Goal: Task Accomplishment & Management: Use online tool/utility

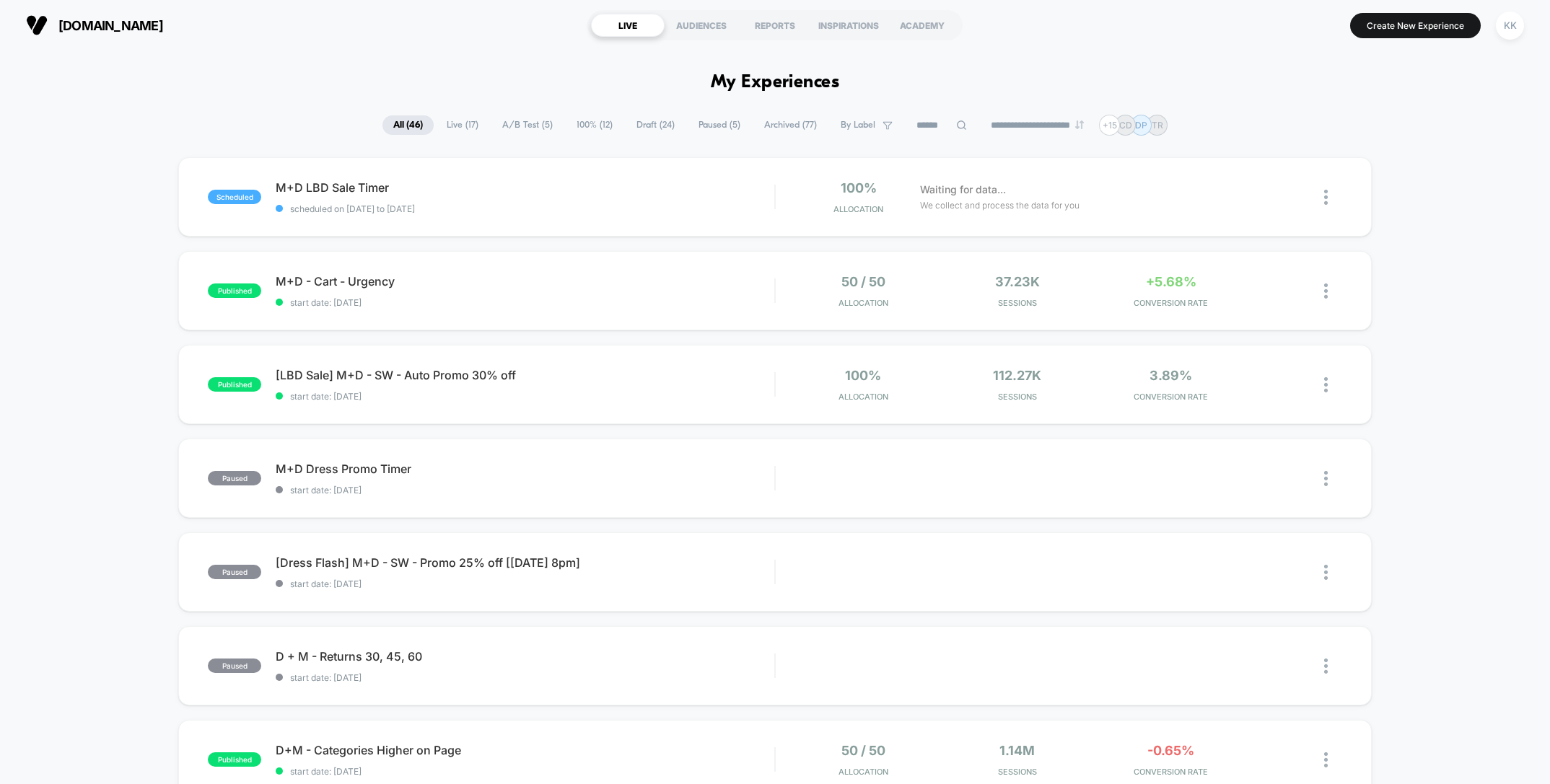
click at [502, 127] on span "A/B Test ( 5 )" at bounding box center [528, 125] width 72 height 20
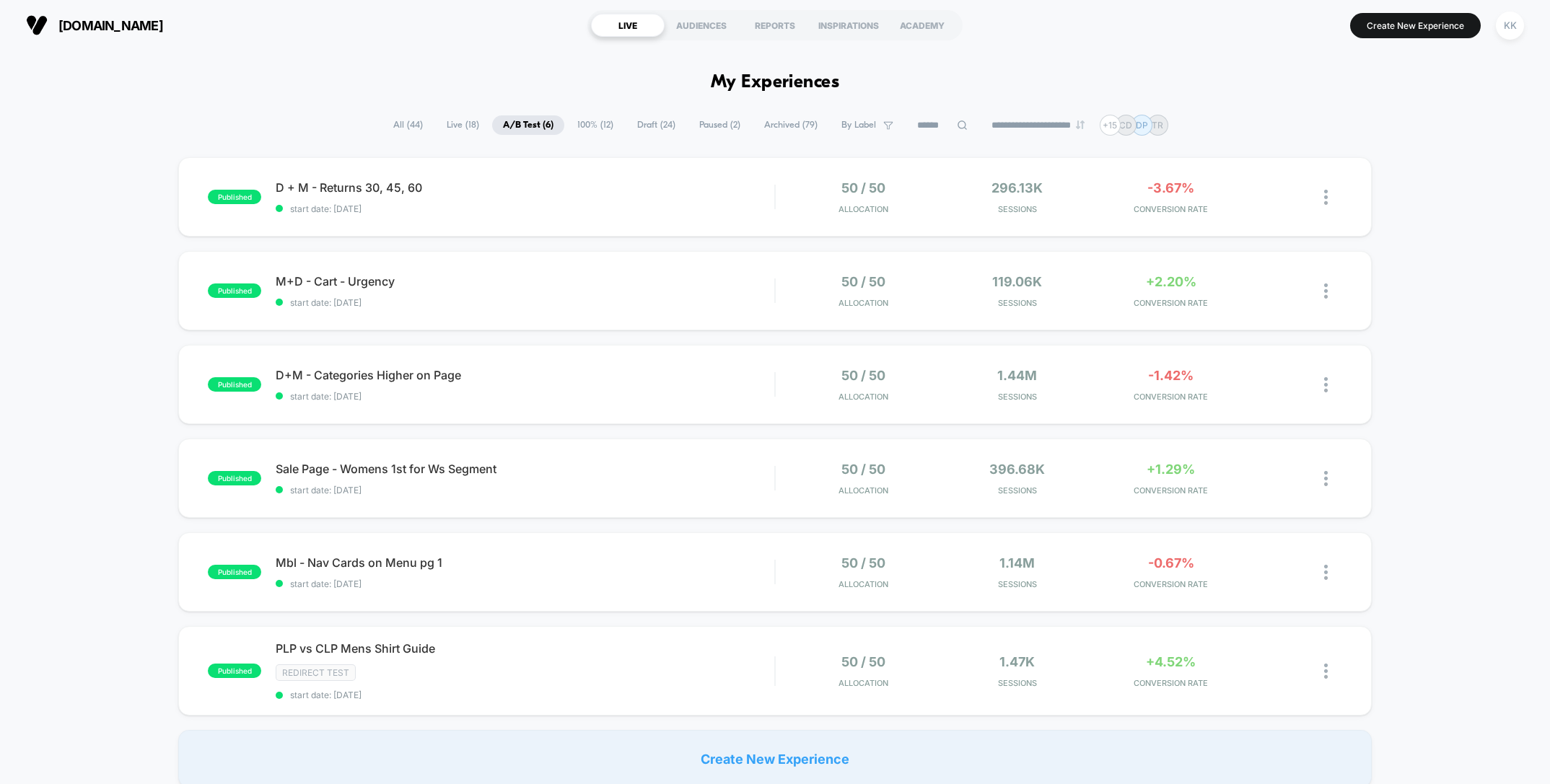
scroll to position [13, 0]
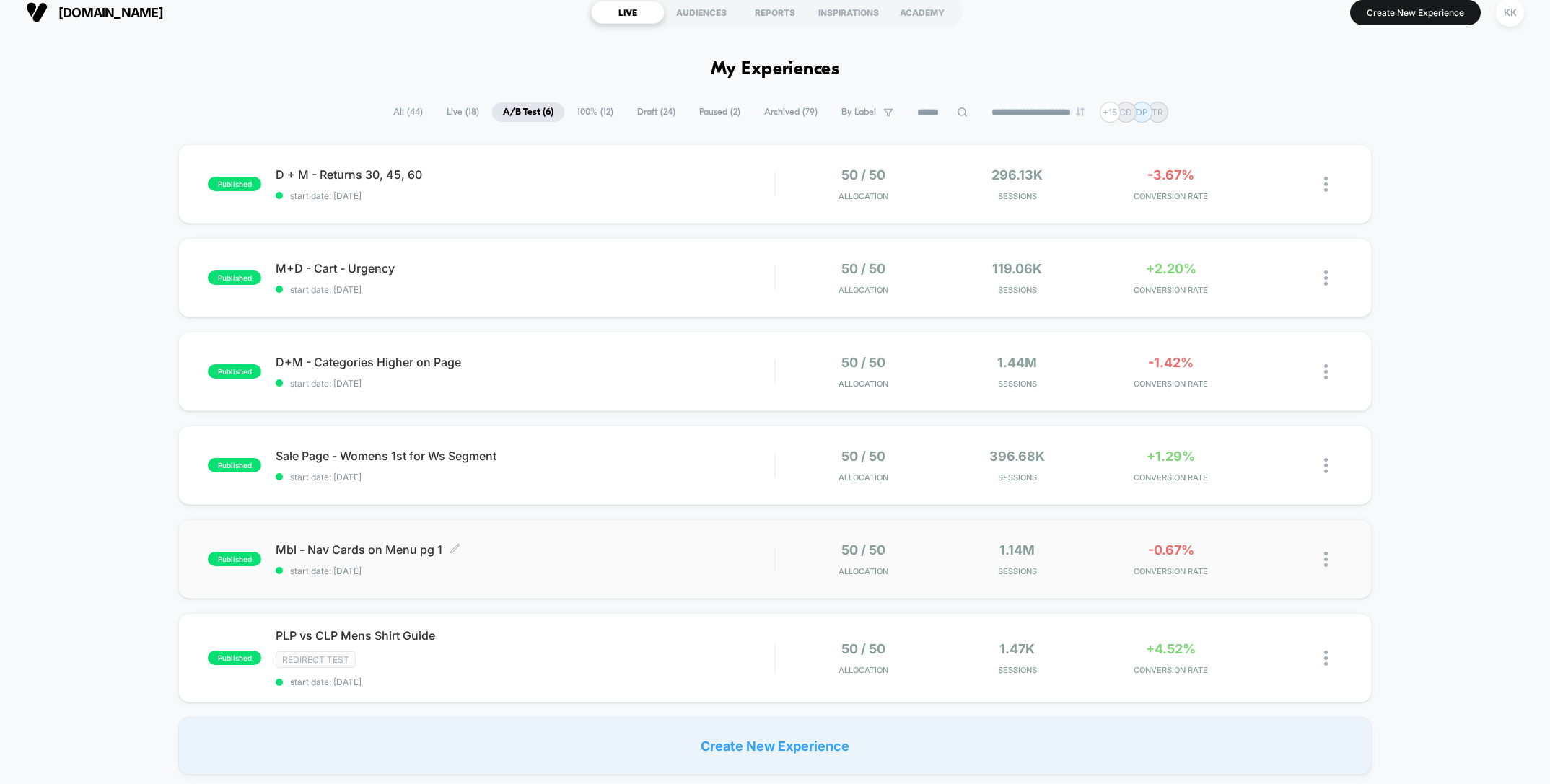
click at [562, 569] on span "start date: [DATE]" at bounding box center [525, 570] width 498 height 11
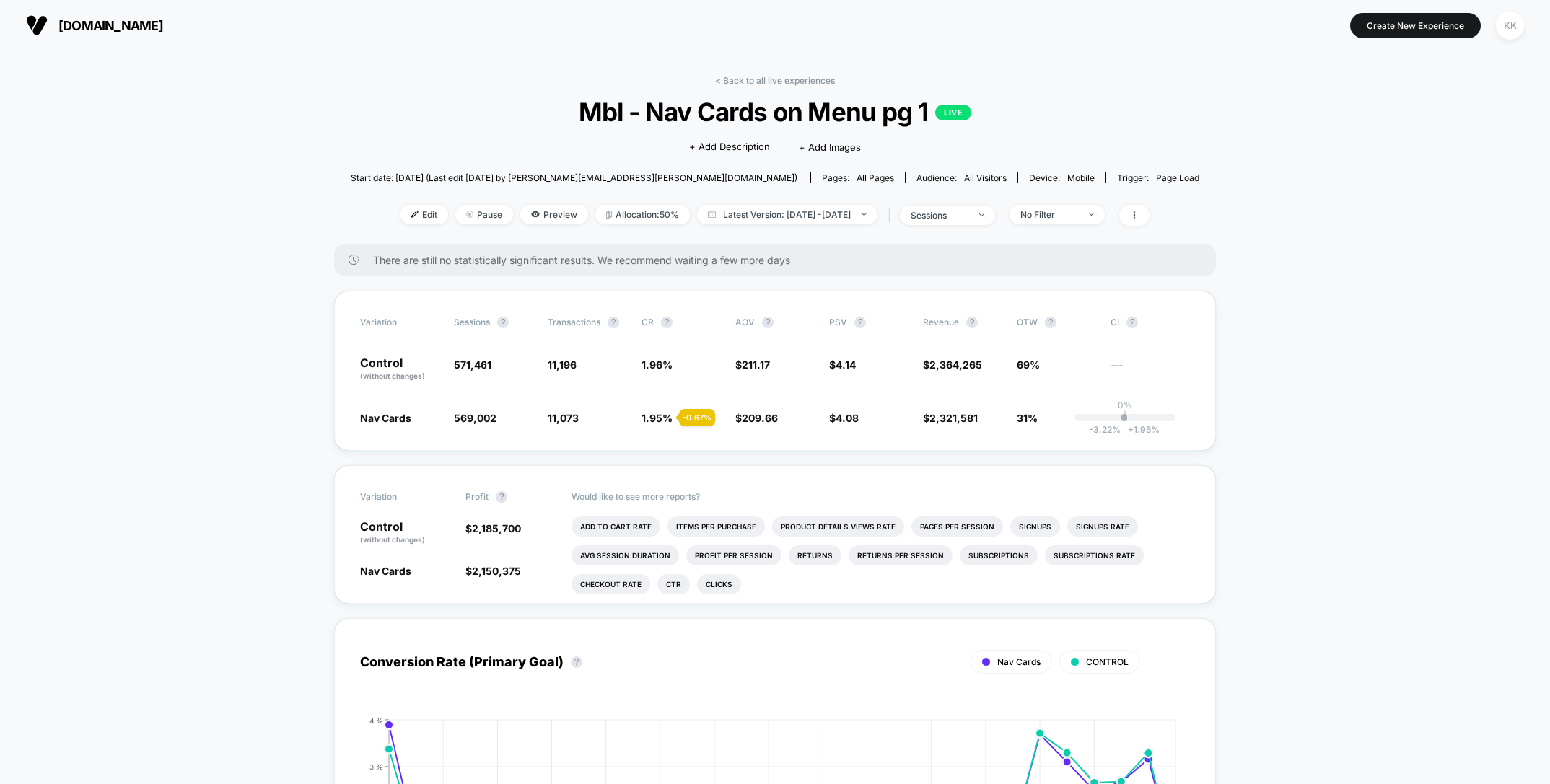
click at [408, 217] on span "Edit" at bounding box center [424, 214] width 48 height 20
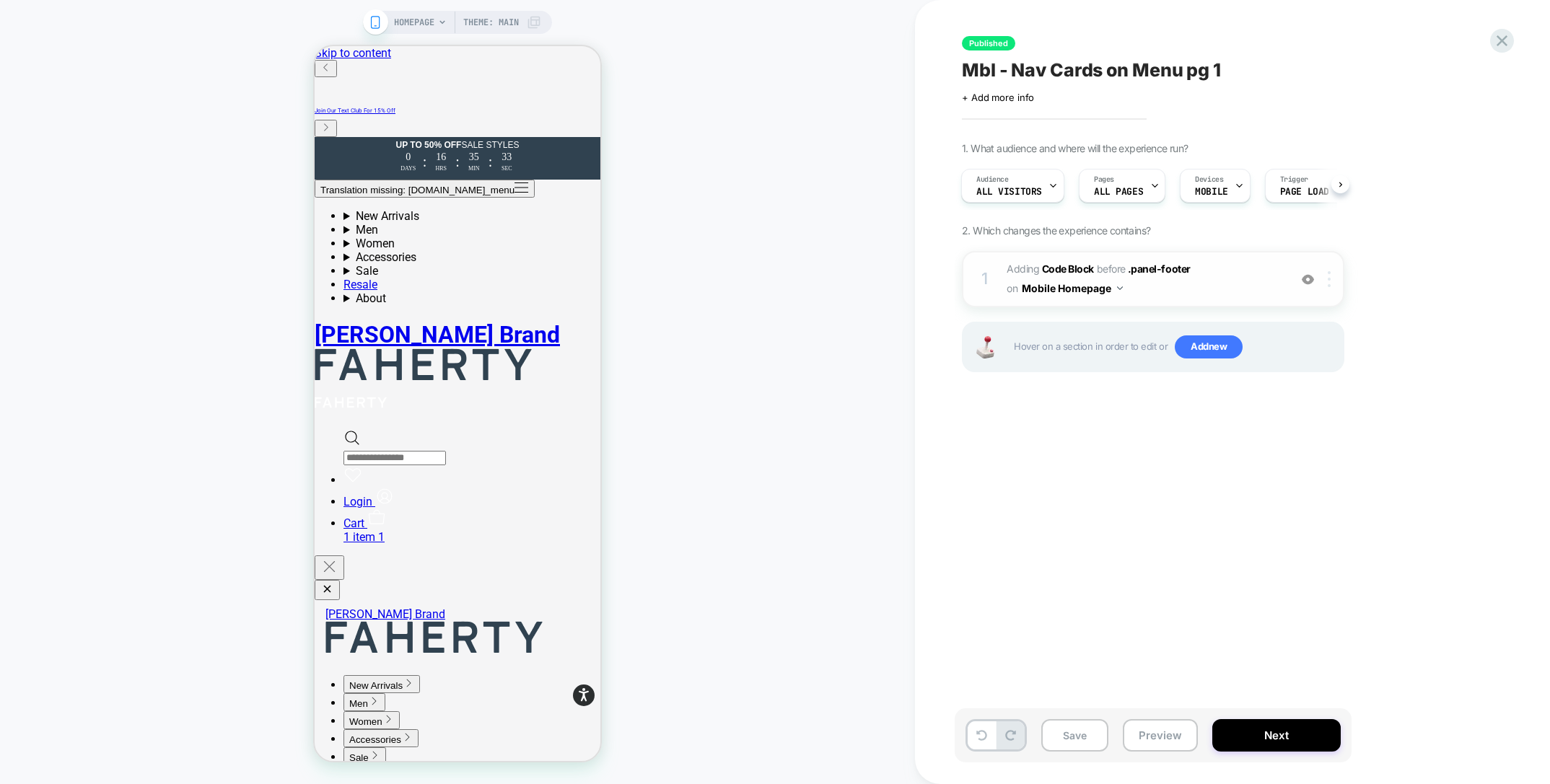
click at [1330, 283] on img at bounding box center [1329, 278] width 3 height 16
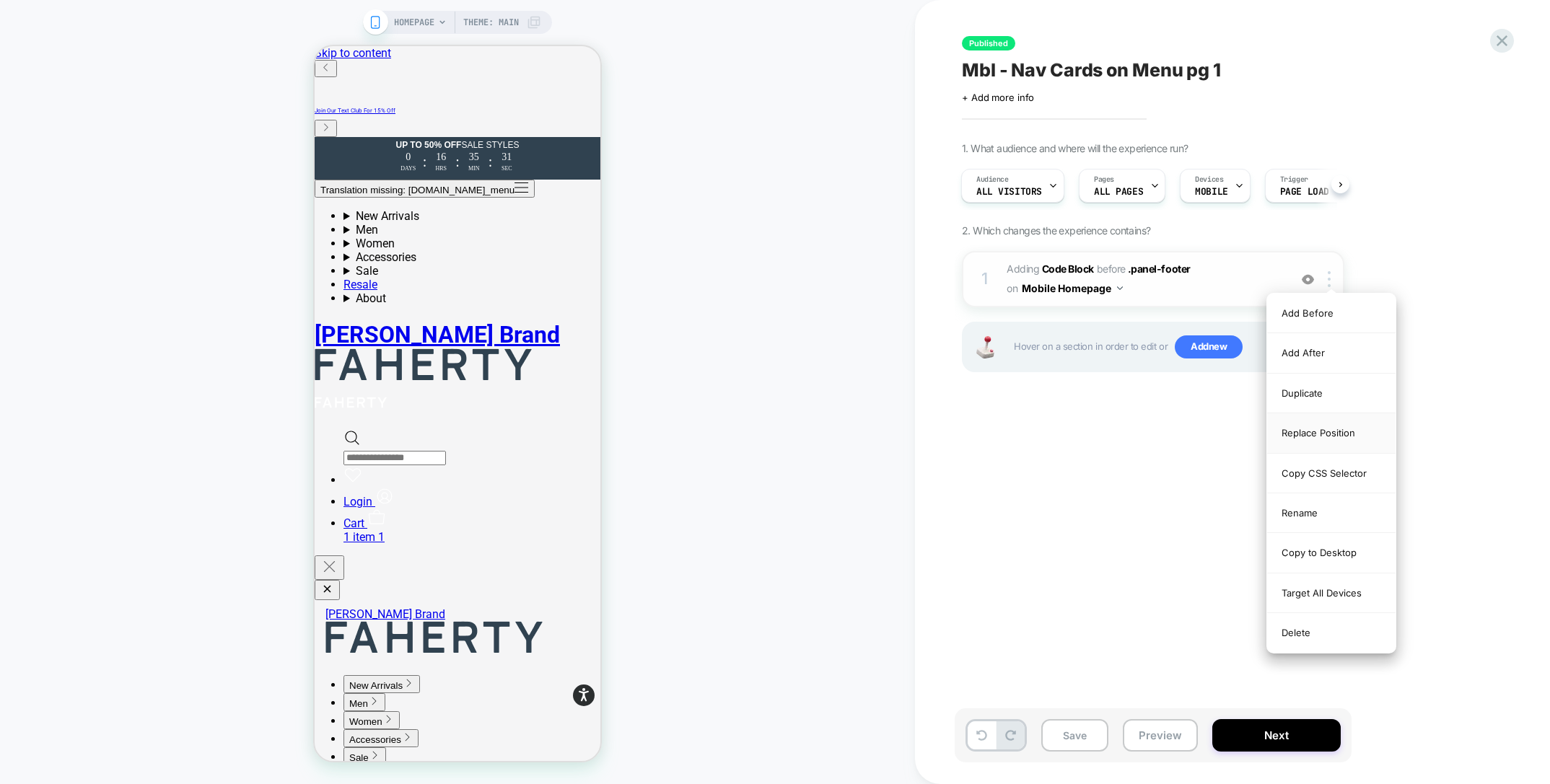
click at [1332, 427] on div "Replace Position" at bounding box center [1331, 433] width 128 height 40
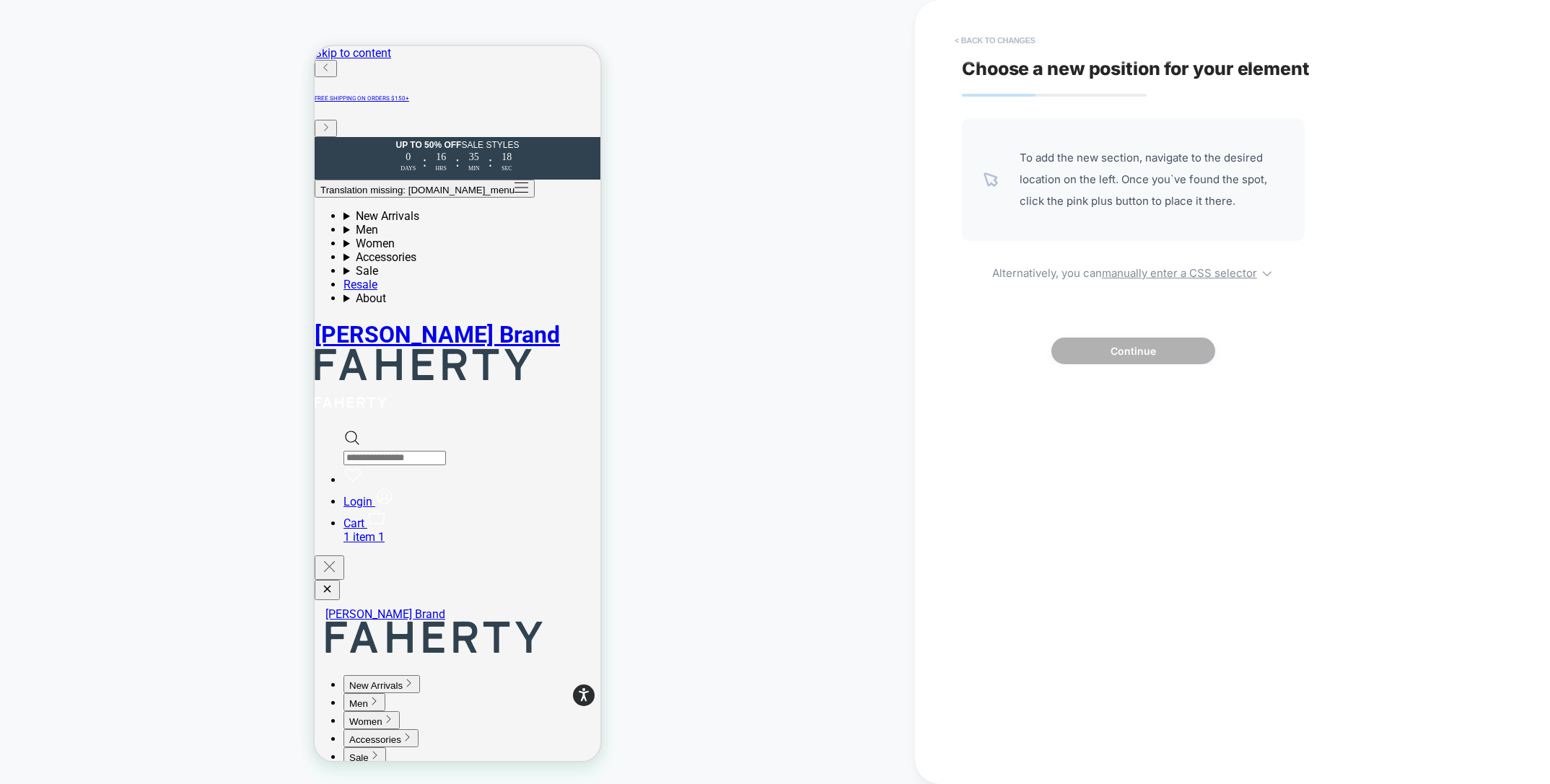
click at [966, 38] on button "< Back to changes" at bounding box center [995, 40] width 95 height 23
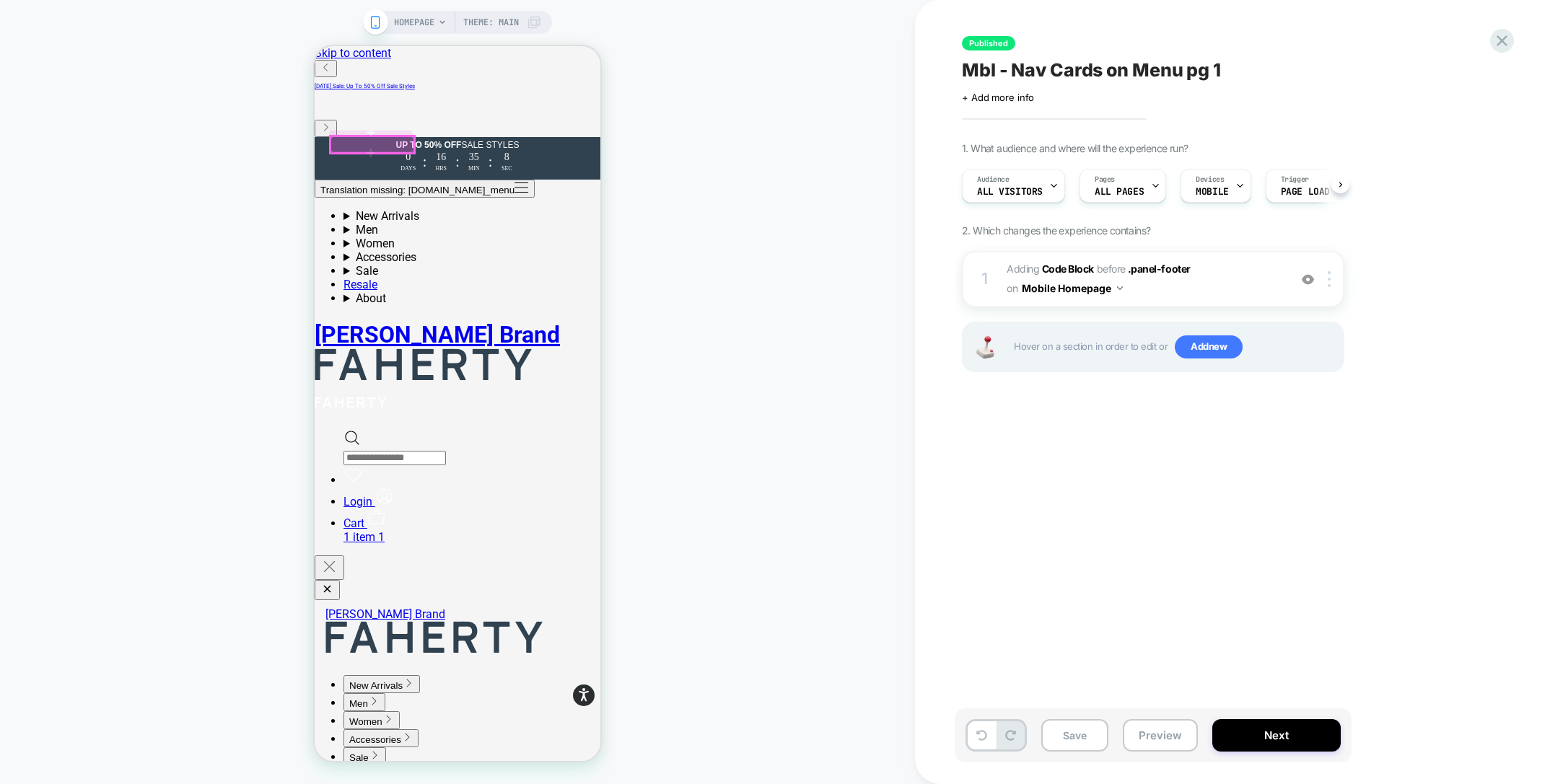
click at [336, 141] on div at bounding box center [372, 145] width 84 height 17
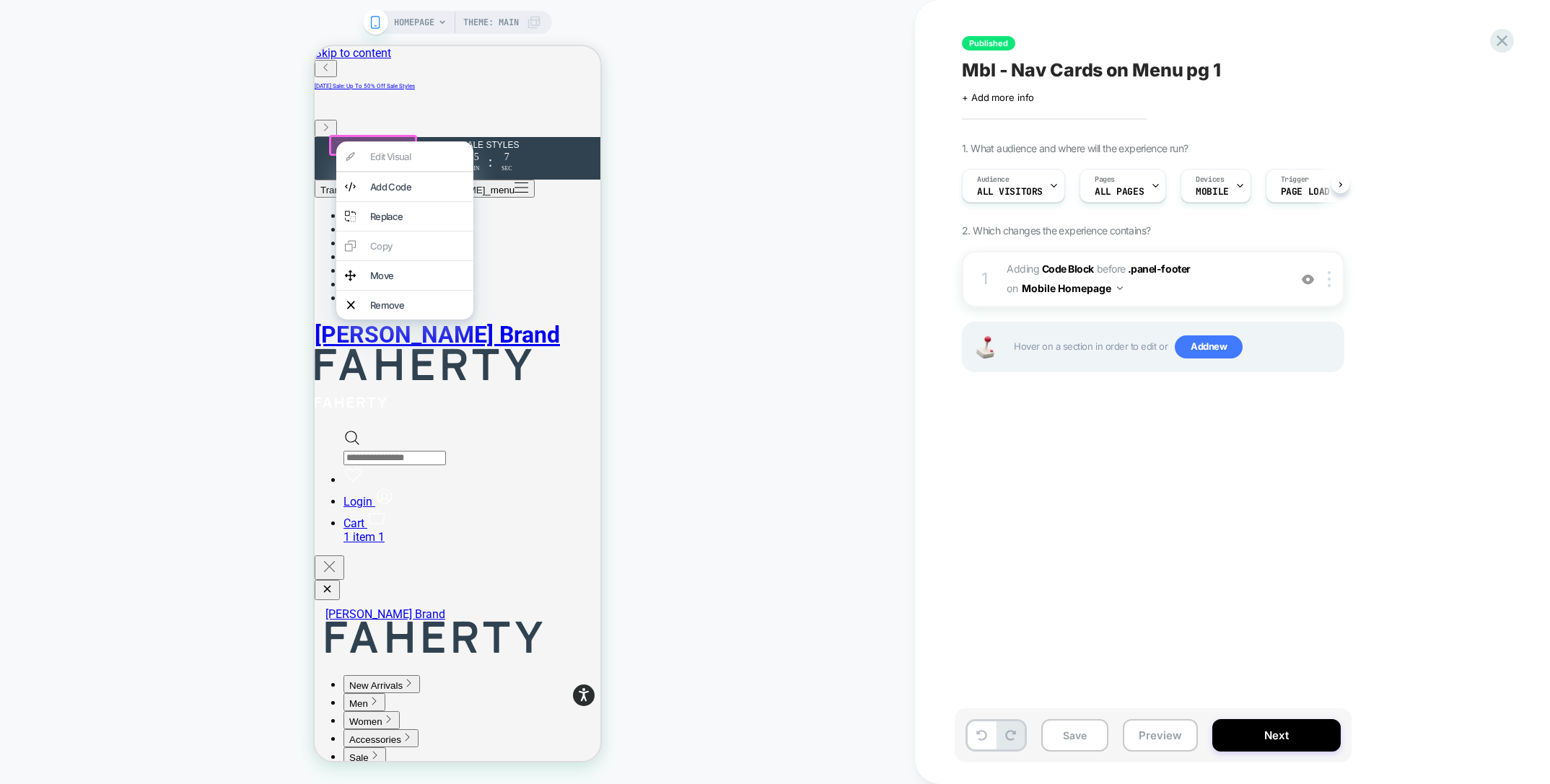
click at [336, 141] on div at bounding box center [405, 141] width 137 height 1
click at [880, 161] on div "HOMEPAGE Theme: MAIN" at bounding box center [458, 392] width 915 height 755
click at [1228, 294] on span "Adding Code Block BEFORE .panel-footer .panel-footer on Mobile Homepage" at bounding box center [1144, 279] width 275 height 39
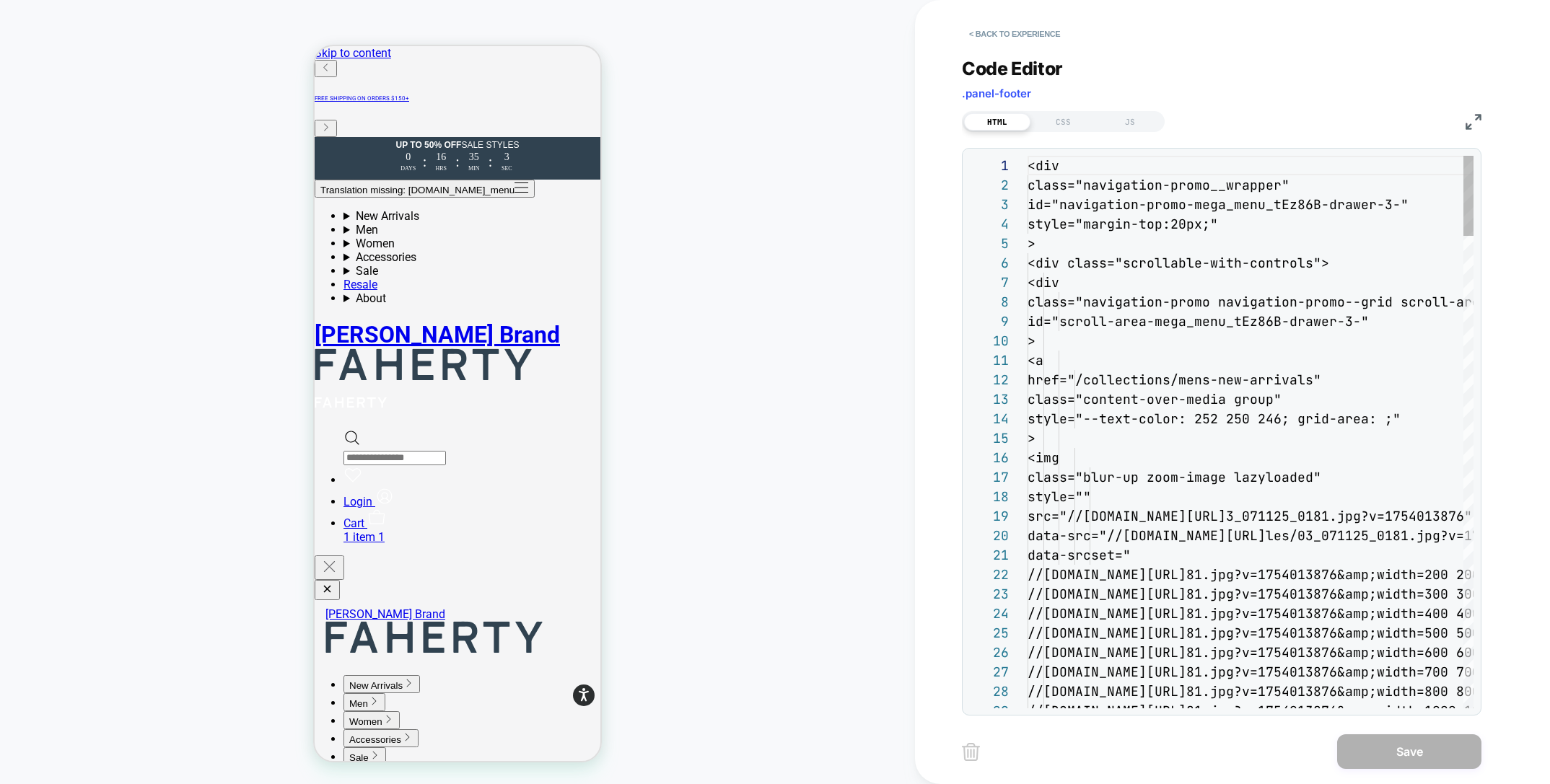
scroll to position [195, 0]
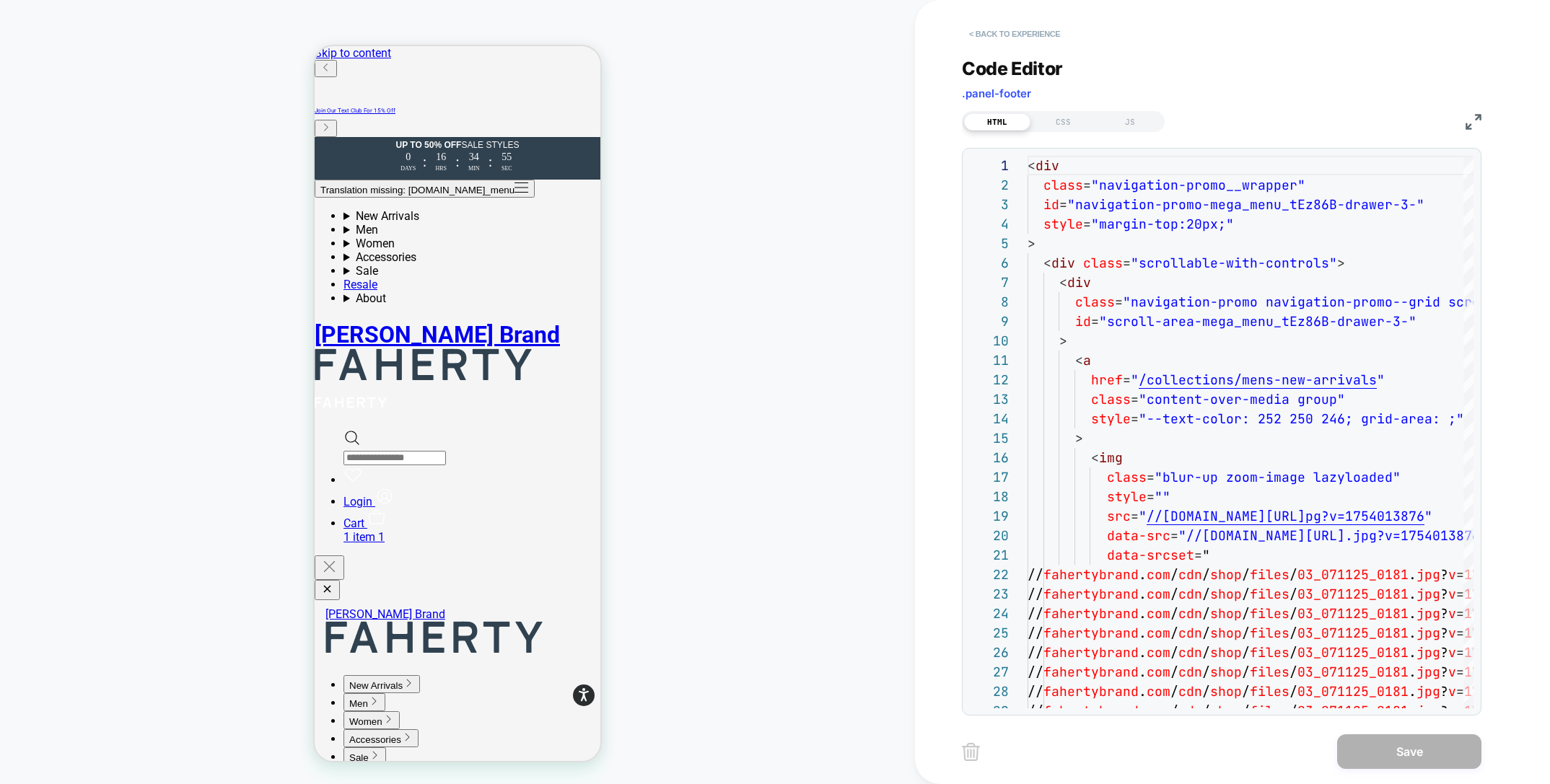
click at [1029, 34] on button "< Back to experience" at bounding box center [1015, 34] width 106 height 23
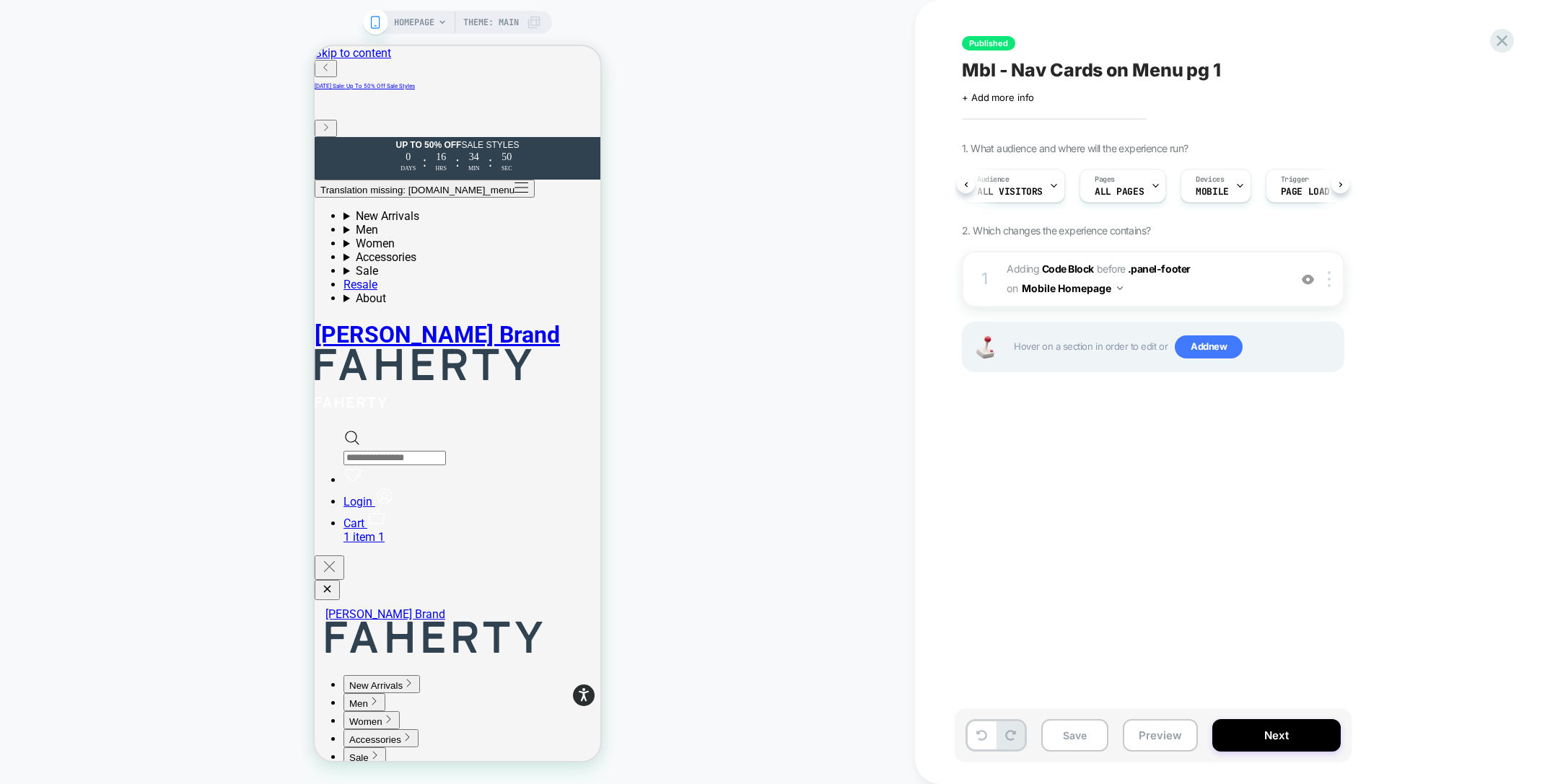
scroll to position [0, 58]
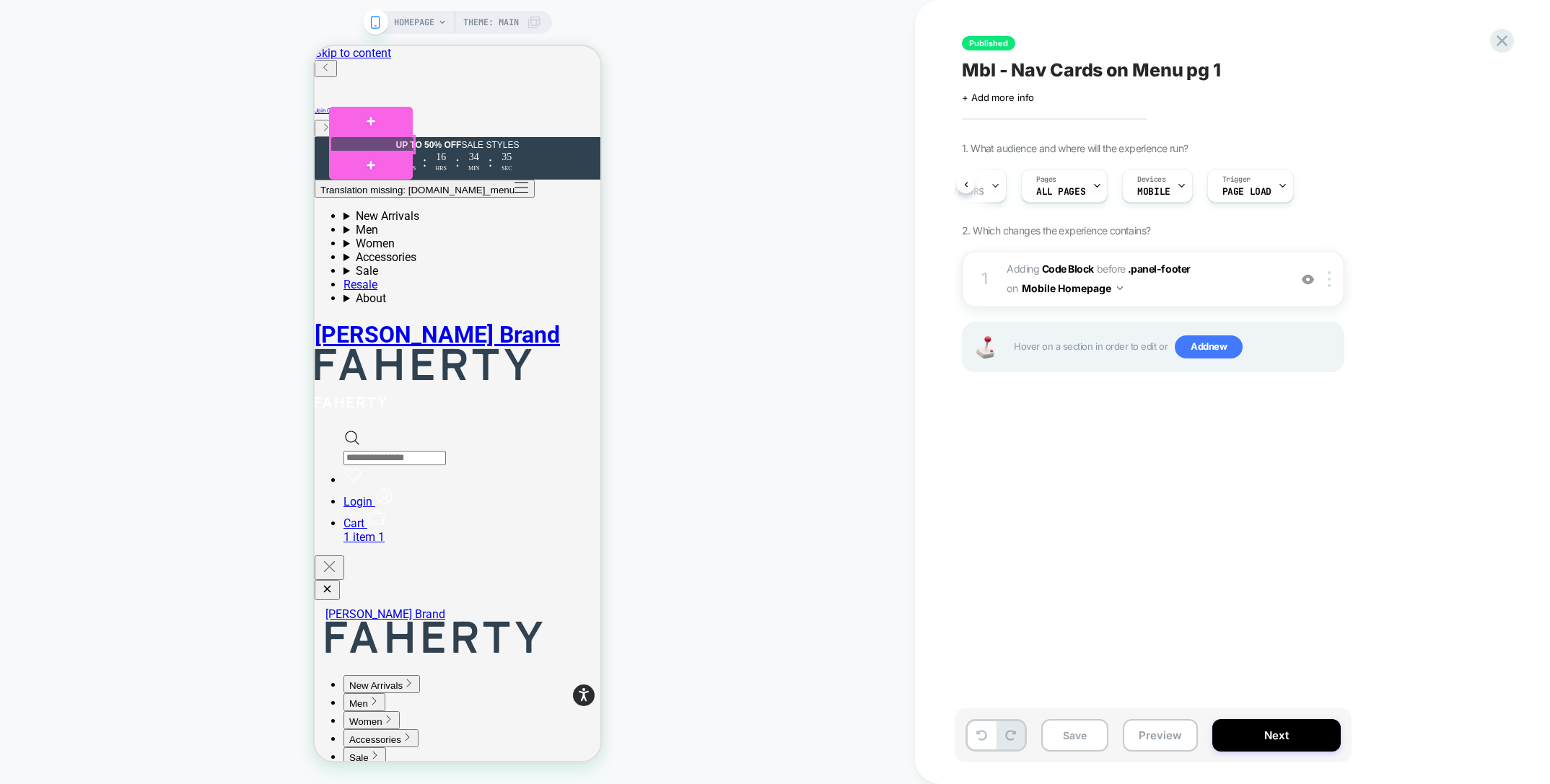
click at [336, 142] on div at bounding box center [372, 145] width 84 height 17
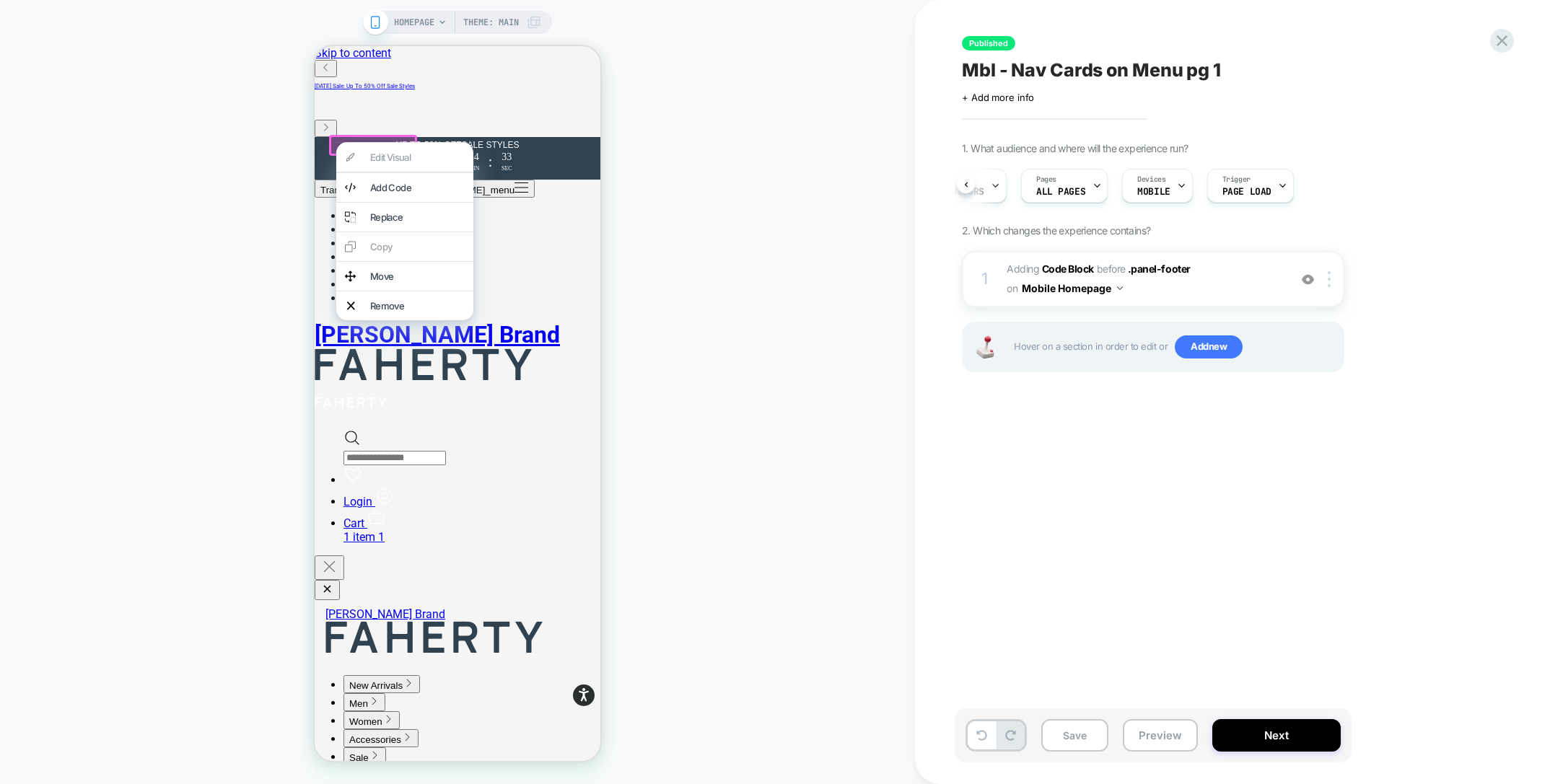
click at [821, 260] on div "HOMEPAGE Theme: MAIN" at bounding box center [458, 392] width 915 height 755
click at [786, 232] on div "HOMEPAGE Theme: MAIN" at bounding box center [458, 392] width 915 height 755
click at [1342, 467] on div "Published Mbl - Nav Cards on Menu pg 1 Click to edit experience details + Add m…" at bounding box center [1225, 392] width 541 height 755
click at [1271, 284] on span "Adding Code Block BEFORE .panel-footer .panel-footer on Mobile Homepage" at bounding box center [1144, 279] width 275 height 39
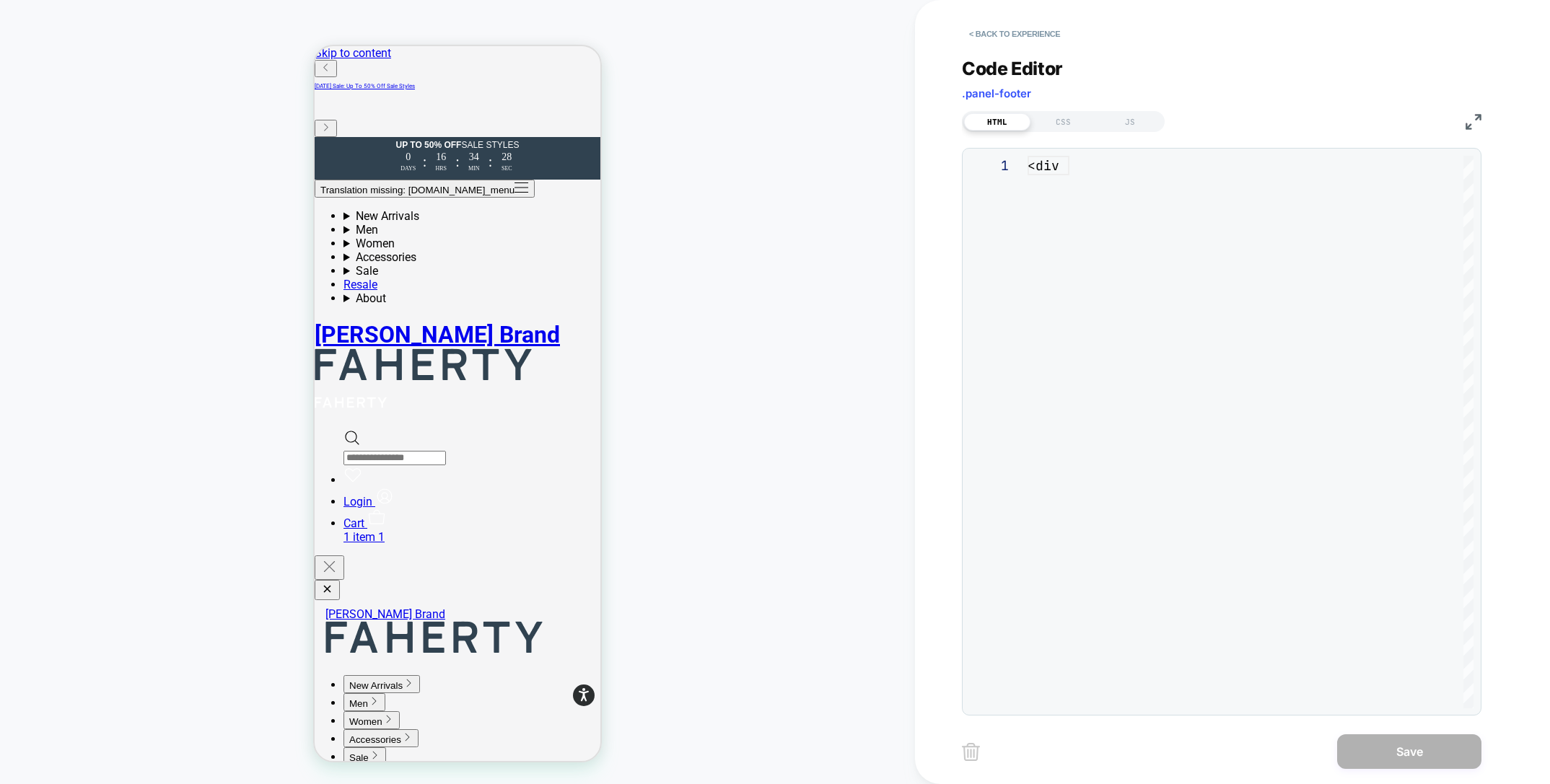
scroll to position [195, 0]
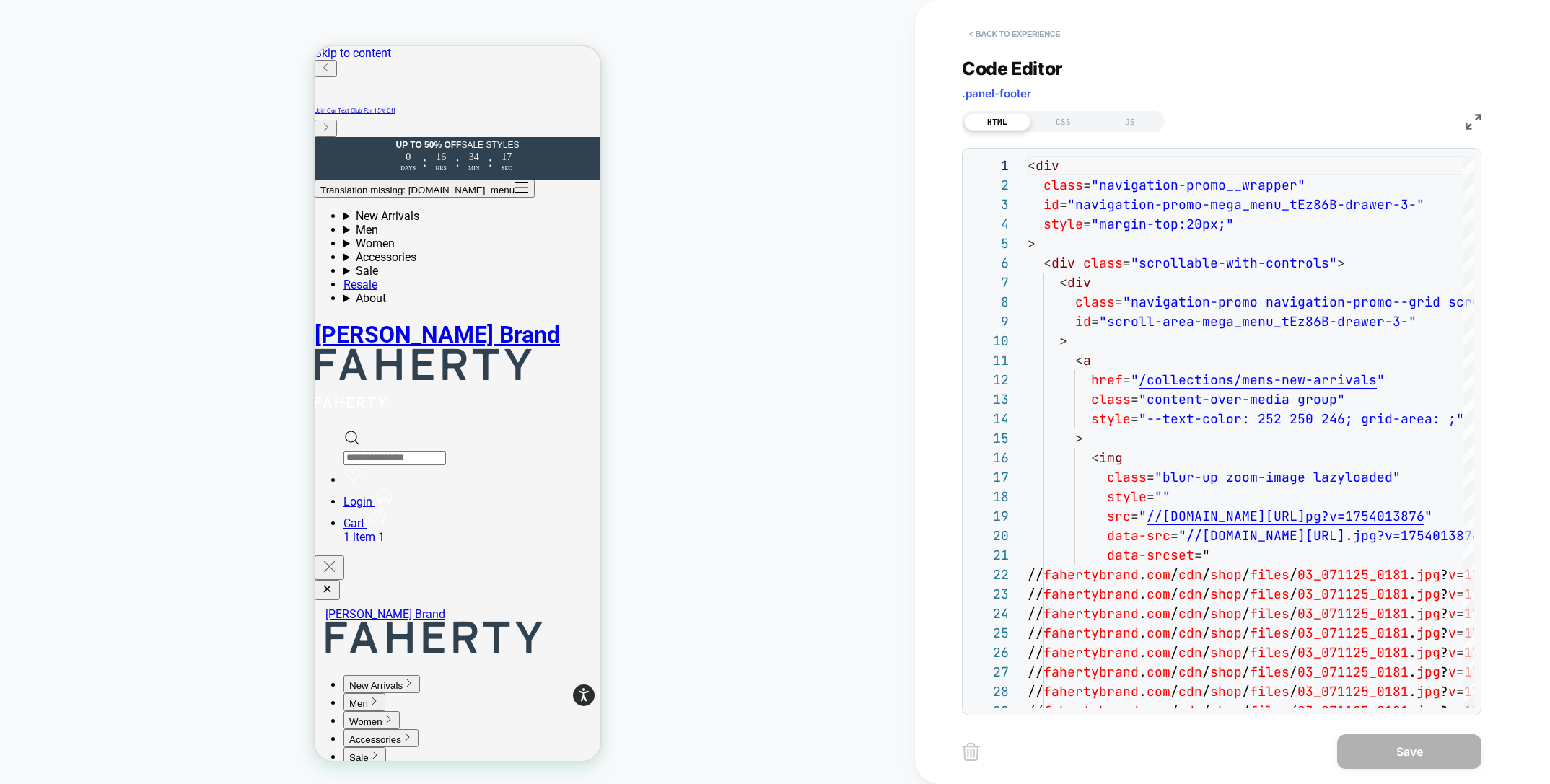
click at [976, 27] on button "< Back to experience" at bounding box center [1015, 34] width 106 height 23
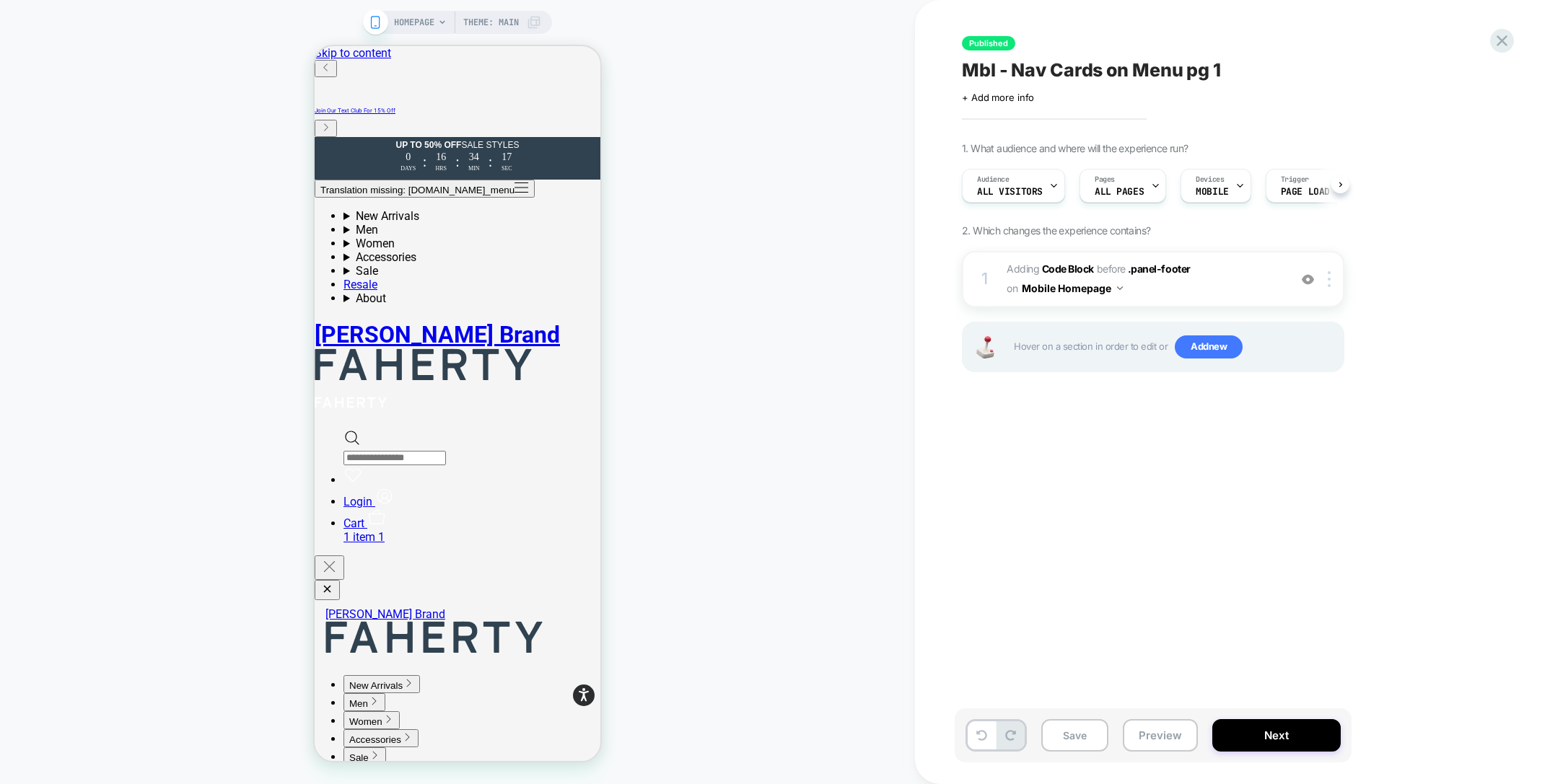
click at [976, 35] on div "Published Mbl - Nav Cards on Menu pg 1 Click to edit experience details + Add m…" at bounding box center [1225, 392] width 541 height 755
click at [1074, 285] on button "Mobile Homepage" at bounding box center [1072, 288] width 101 height 21
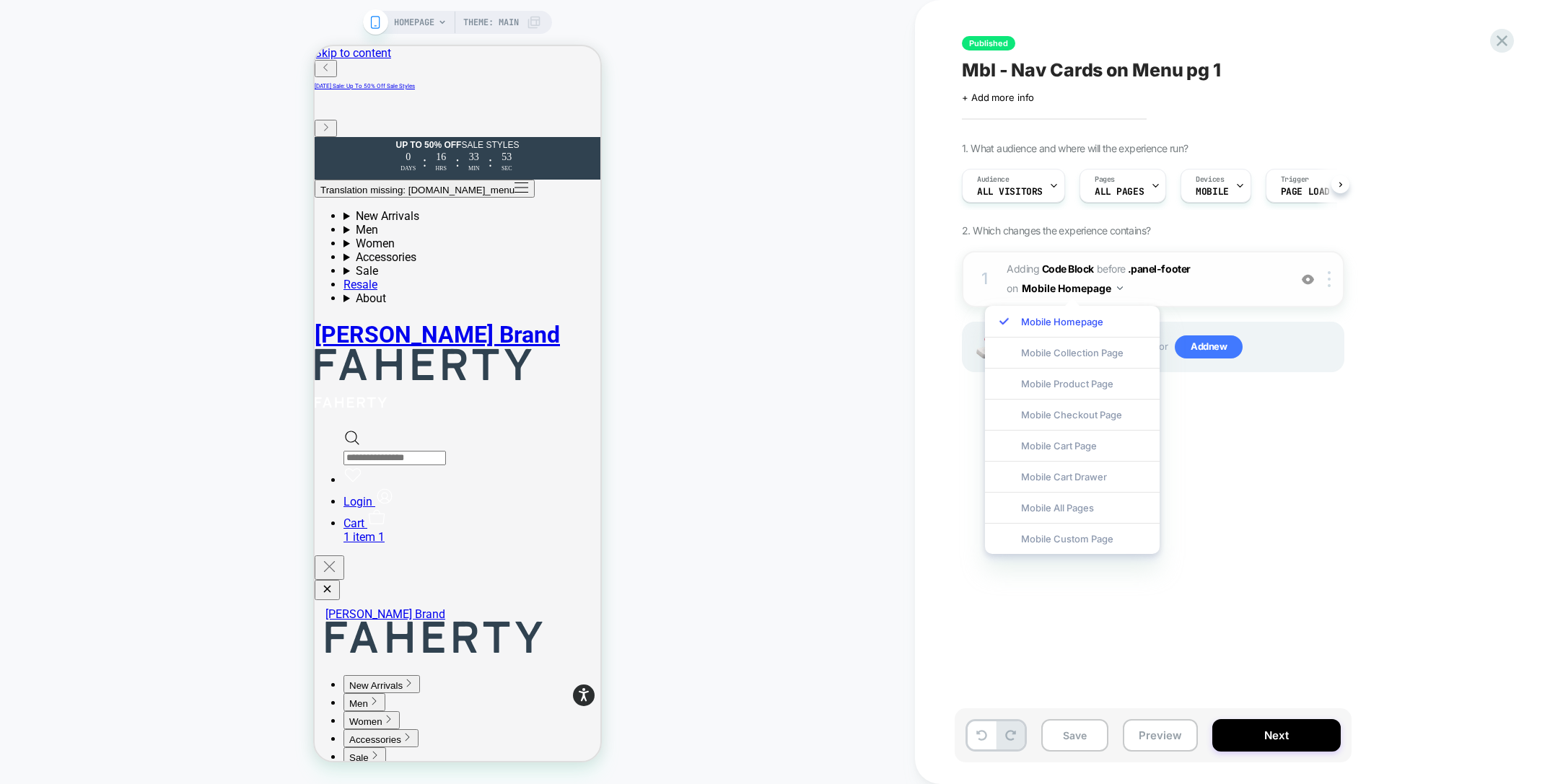
click at [1074, 285] on button "Mobile Homepage" at bounding box center [1072, 288] width 101 height 21
click at [1412, 435] on div "Published Mbl - Nav Cards on Menu pg 1 Click to edit experience details + Add m…" at bounding box center [1225, 392] width 541 height 755
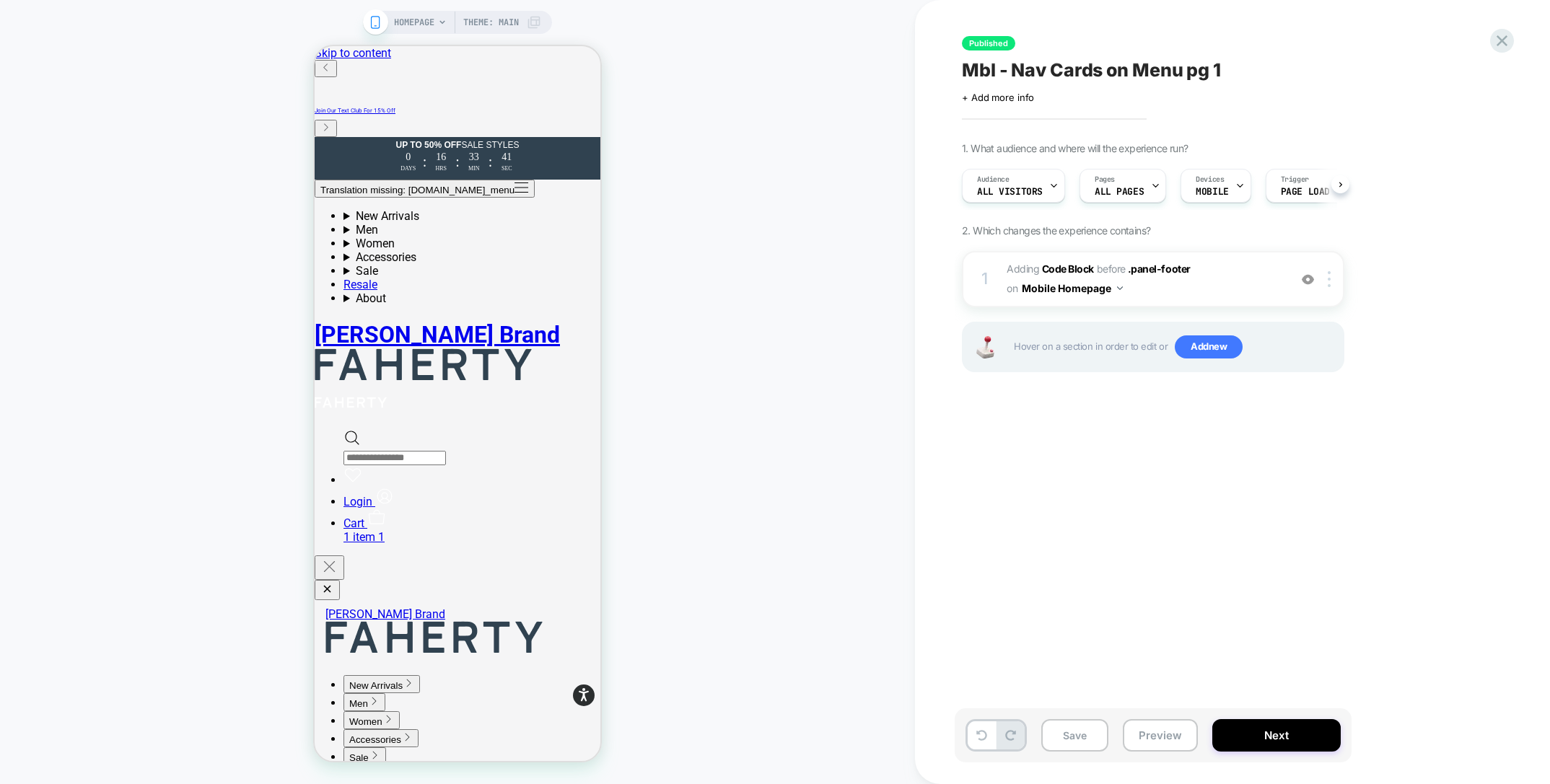
click at [438, 25] on icon at bounding box center [442, 22] width 8 height 8
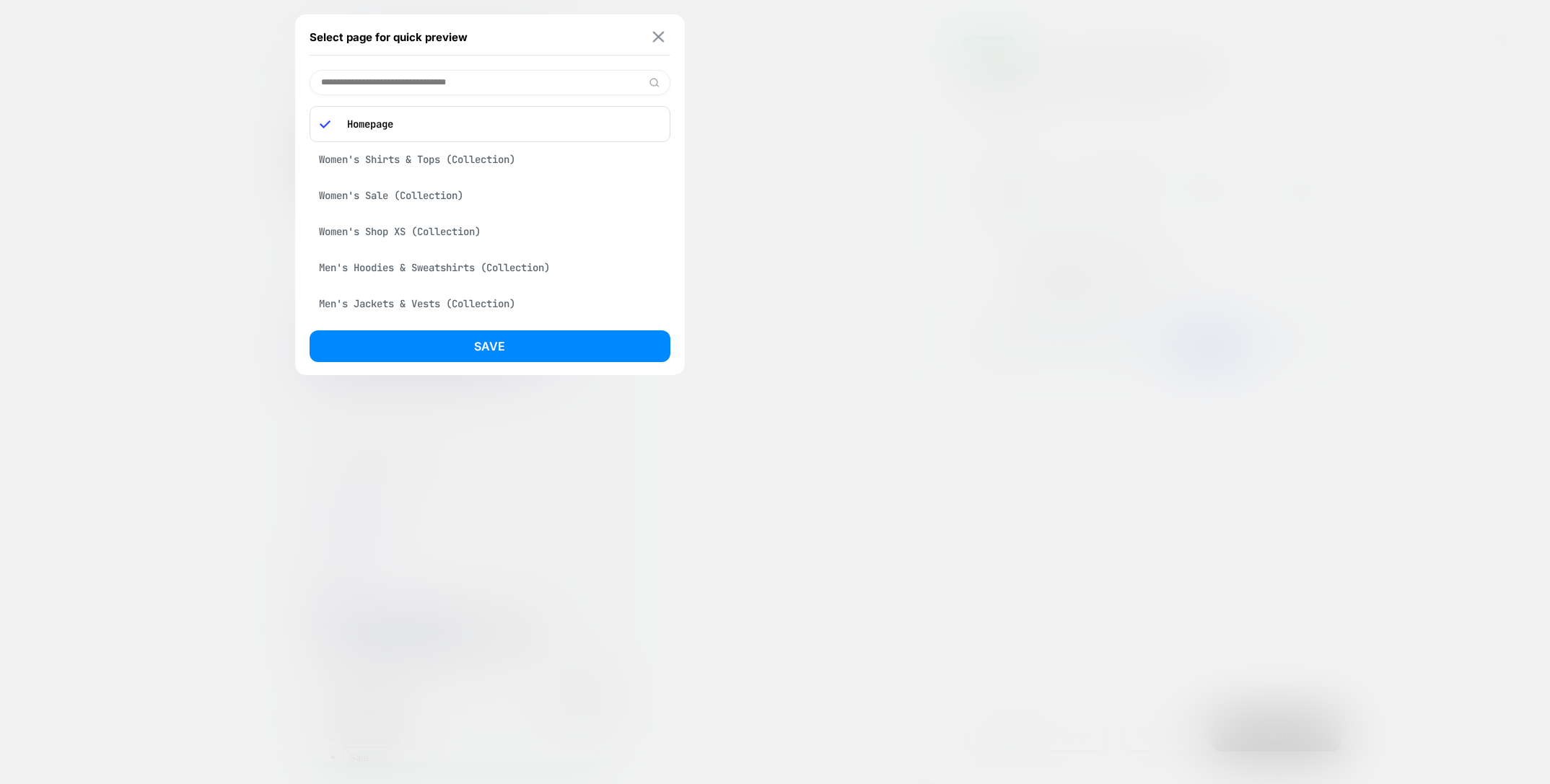
click at [658, 38] on img at bounding box center [658, 37] width 11 height 11
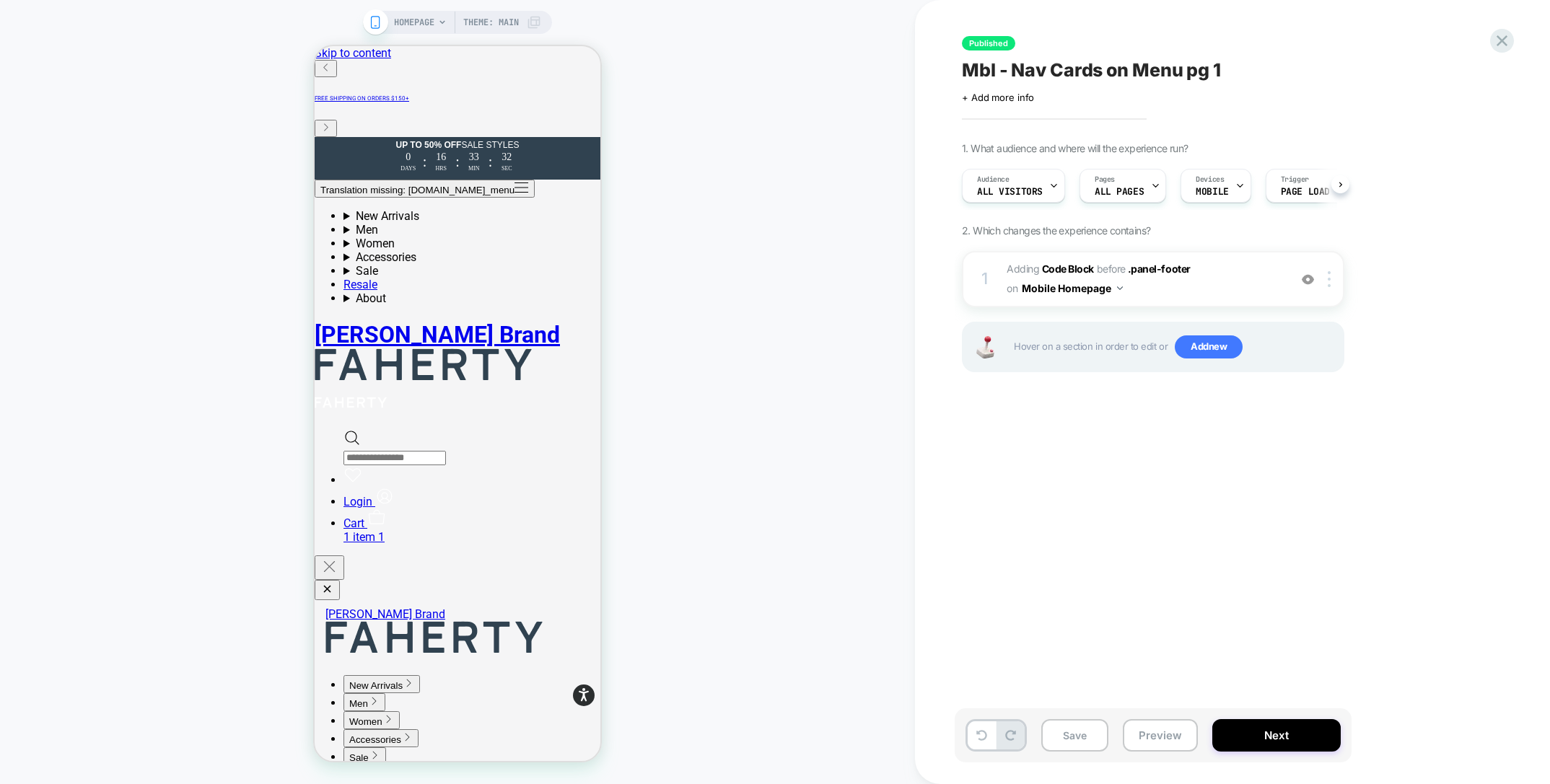
click at [64, 59] on div "HOMEPAGE Theme: MAIN" at bounding box center [458, 392] width 915 height 755
click at [1507, 41] on icon at bounding box center [1502, 41] width 20 height 20
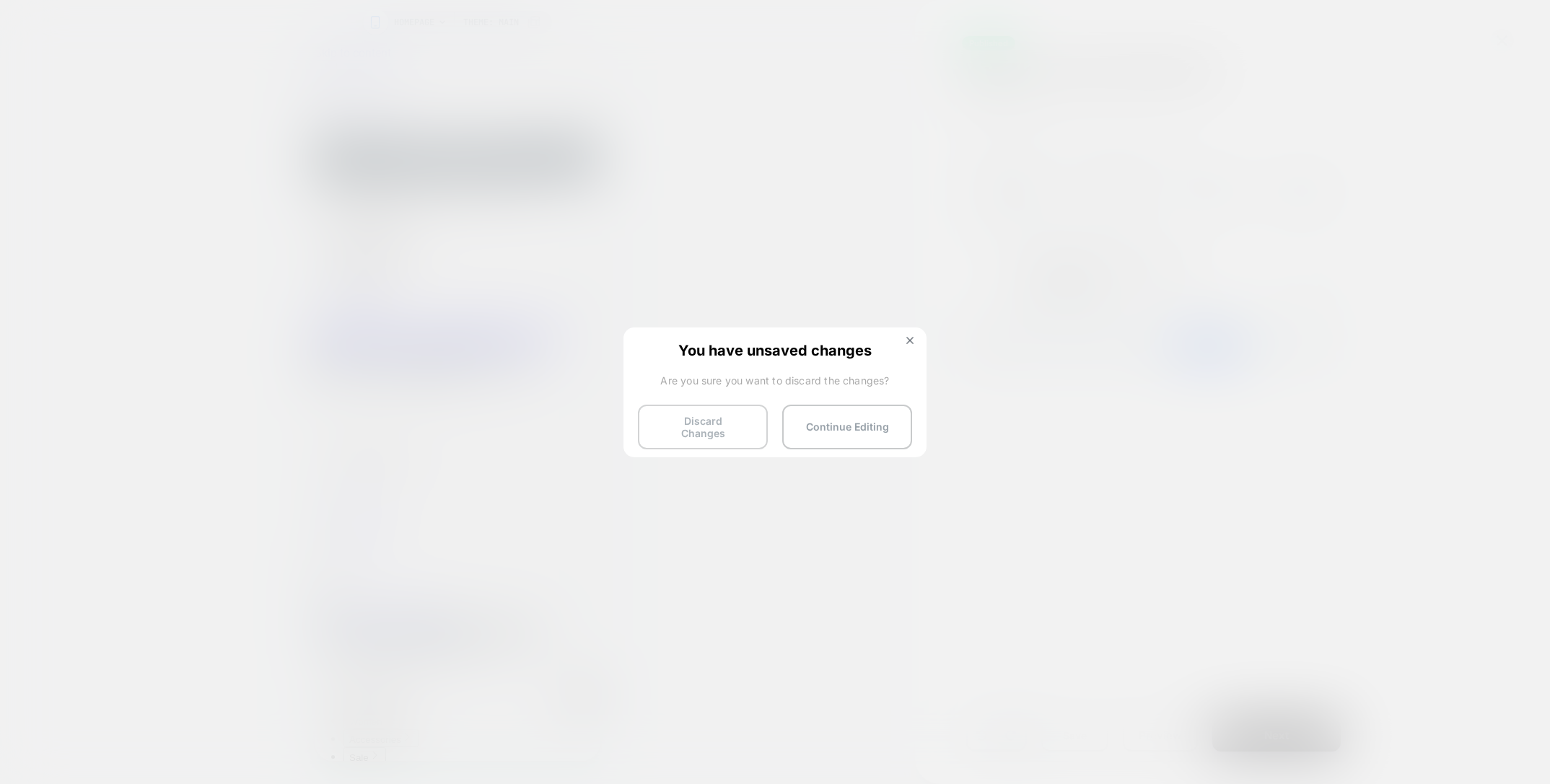
click at [719, 417] on button "Discard Changes" at bounding box center [703, 426] width 130 height 45
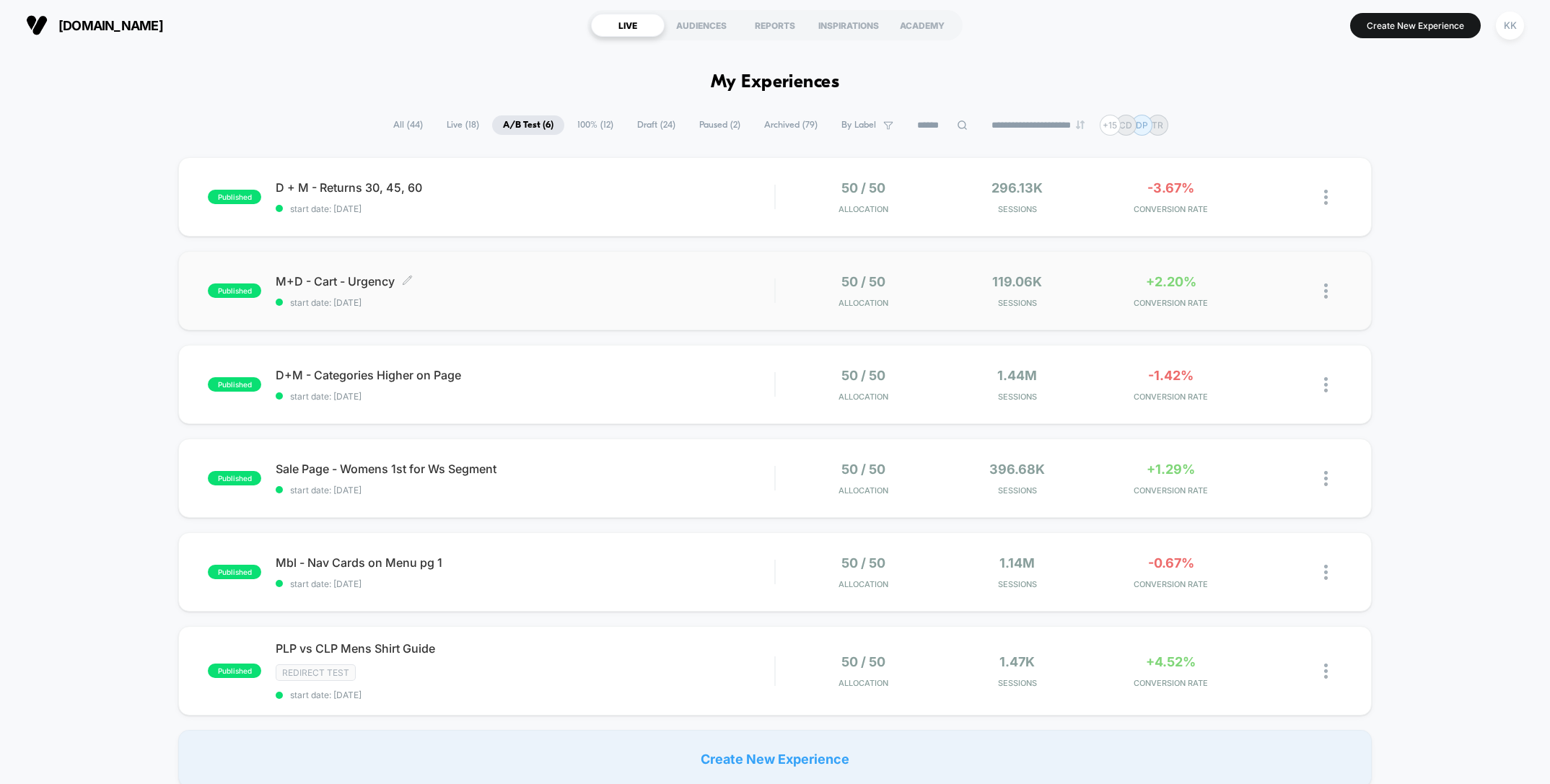
click at [353, 282] on span "M+D - Cart - Urgency Click to edit experience details" at bounding box center [525, 281] width 498 height 14
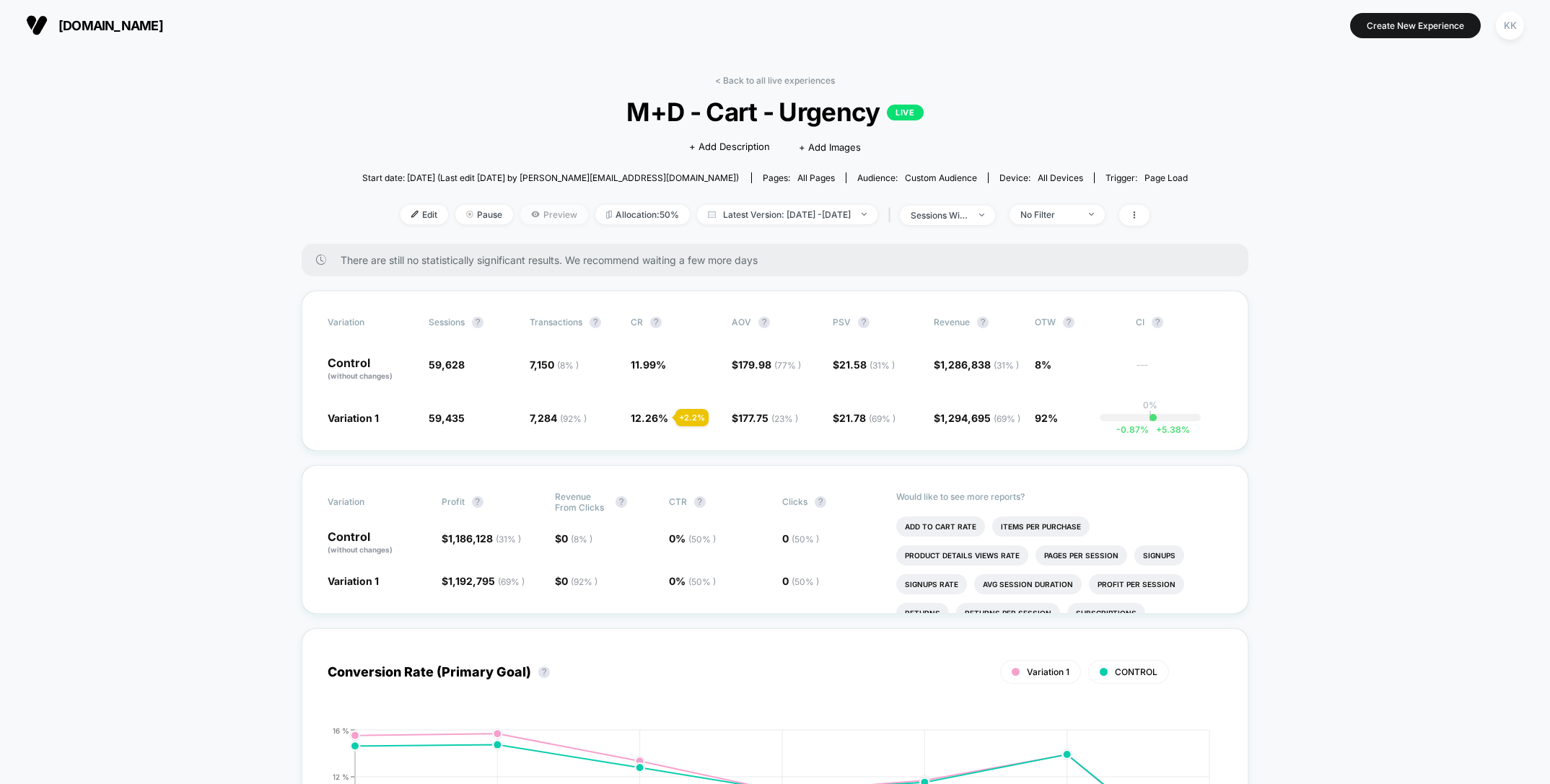
click at [528, 217] on span "Preview" at bounding box center [554, 214] width 68 height 20
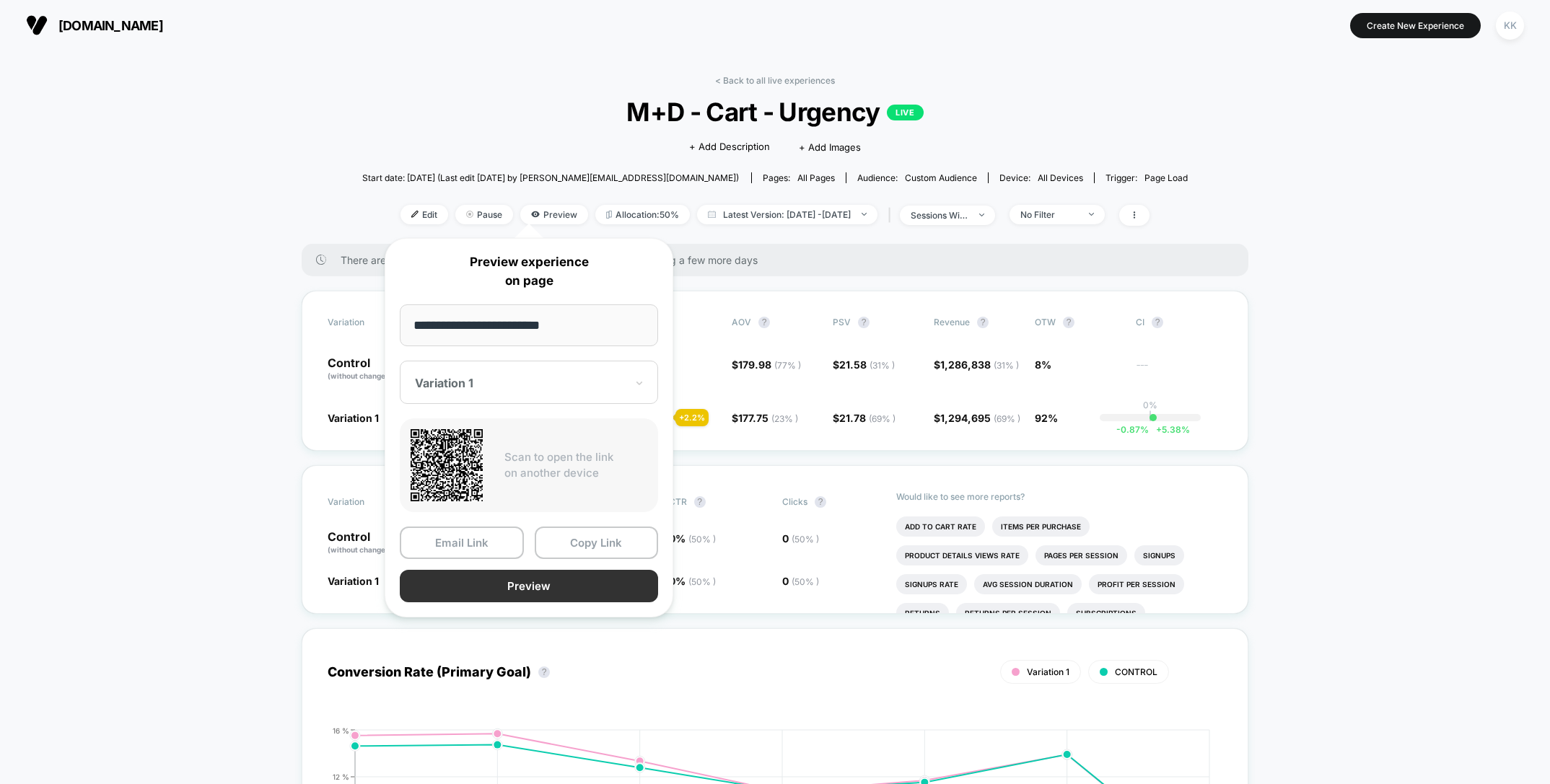
click at [532, 583] on button "Preview" at bounding box center [528, 586] width 258 height 32
